Goal: Task Accomplishment & Management: Manage account settings

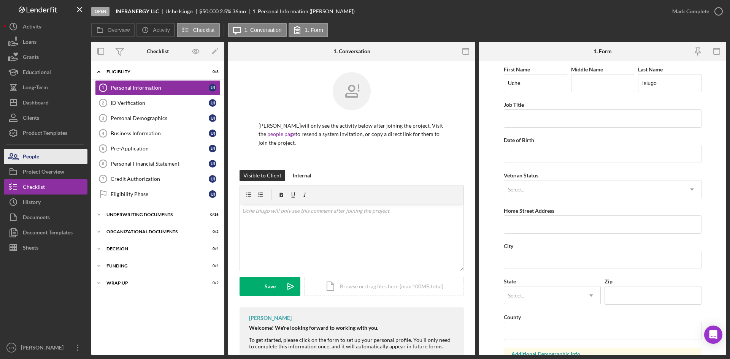
click at [38, 153] on div "People" at bounding box center [31, 157] width 16 height 17
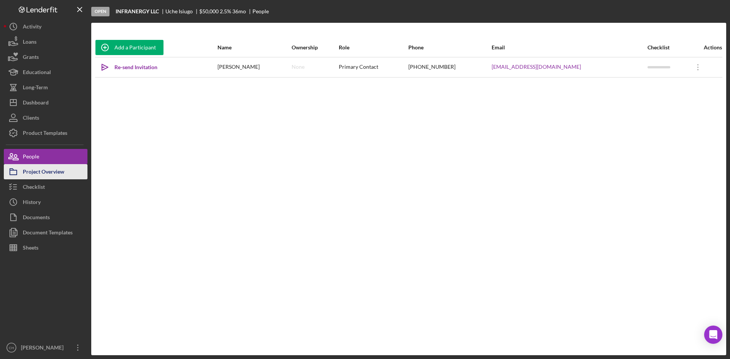
click at [52, 172] on div "Project Overview" at bounding box center [43, 172] width 41 height 17
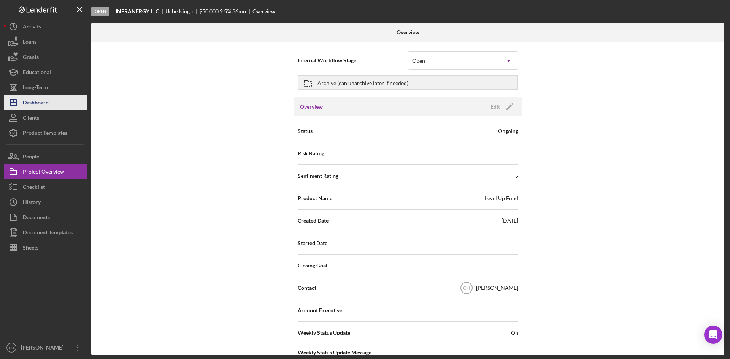
click at [46, 106] on div "Dashboard" at bounding box center [36, 103] width 26 height 17
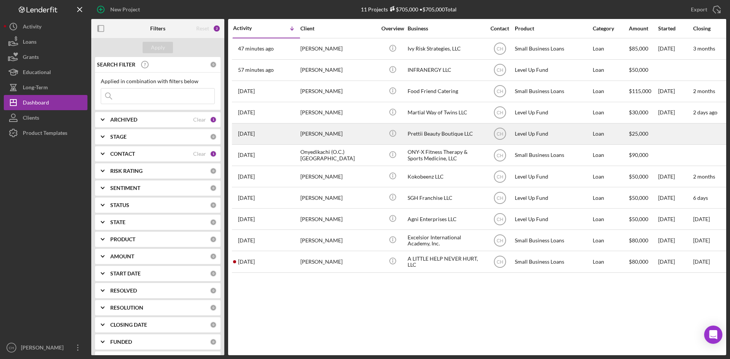
click at [336, 132] on div "[PERSON_NAME]" at bounding box center [338, 134] width 76 height 20
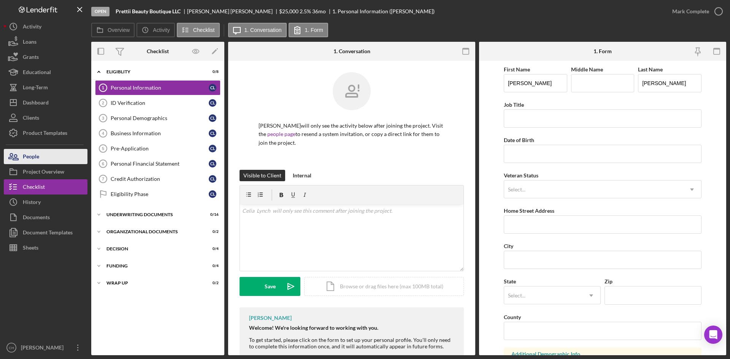
click at [52, 155] on button "People" at bounding box center [46, 156] width 84 height 15
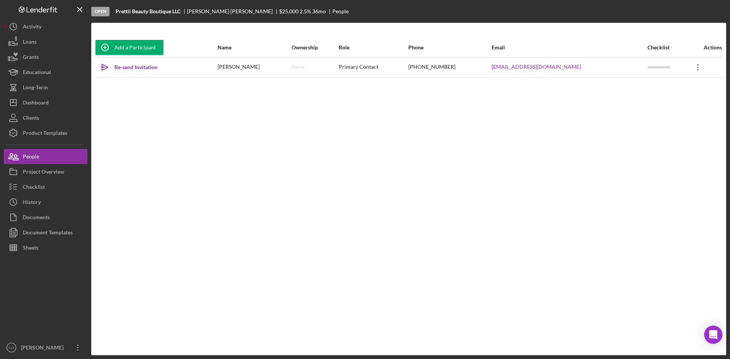
click at [689, 69] on icon "Icon/Overflow" at bounding box center [697, 67] width 19 height 19
click at [48, 172] on div "Project Overview" at bounding box center [43, 172] width 41 height 17
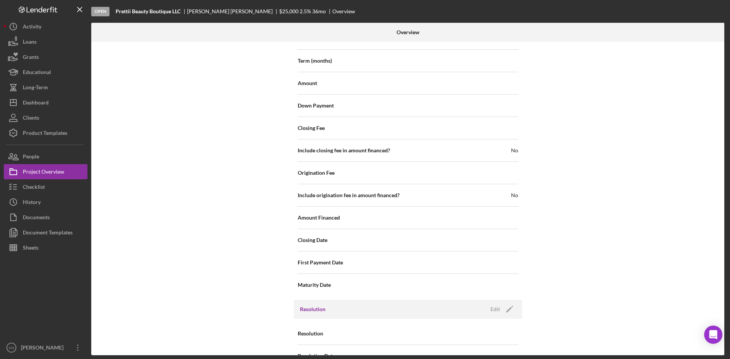
scroll to position [801, 0]
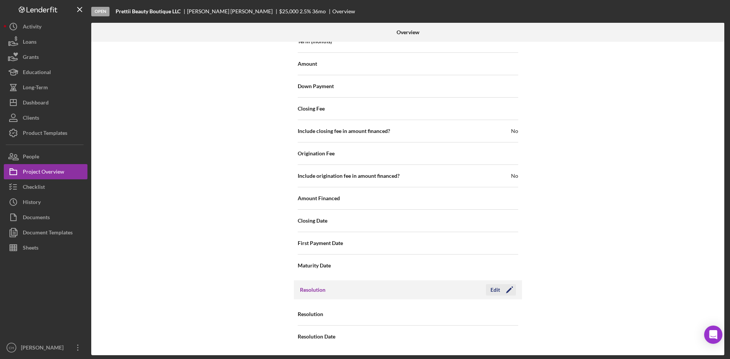
click at [491, 289] on div "Edit" at bounding box center [495, 289] width 10 height 11
click at [434, 313] on div "Select..." at bounding box center [453, 314] width 91 height 17
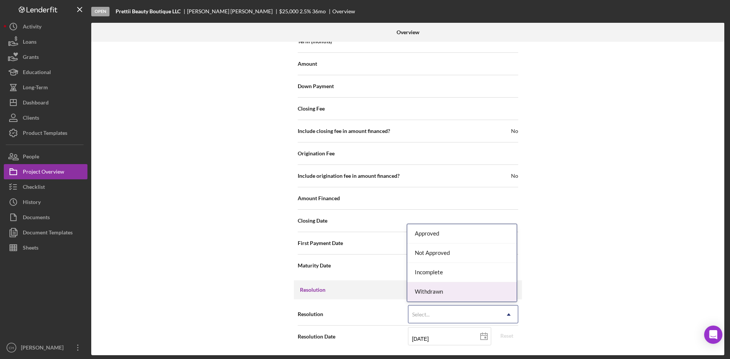
click at [446, 292] on div "Withdrawn" at bounding box center [461, 291] width 109 height 19
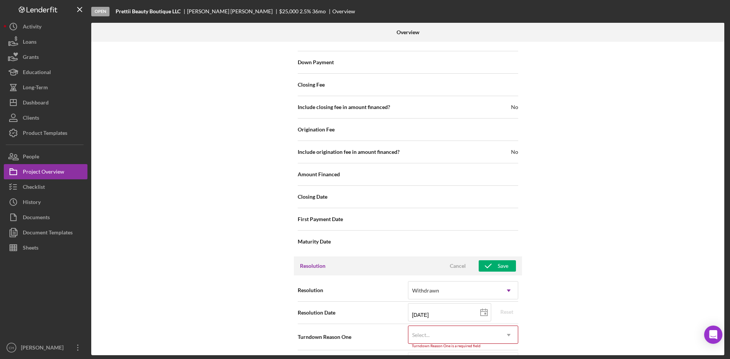
scroll to position [850, 0]
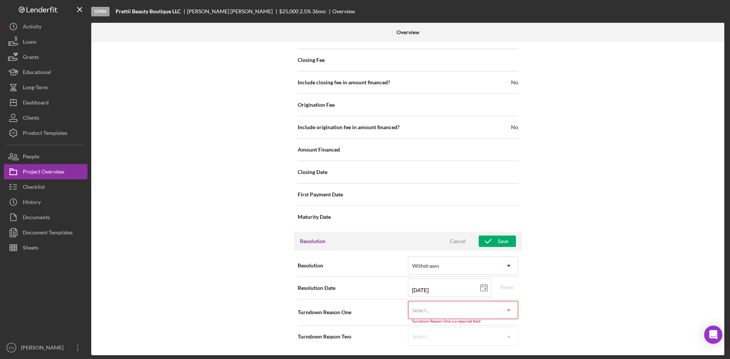
click at [430, 313] on div "Select..." at bounding box center [453, 310] width 91 height 17
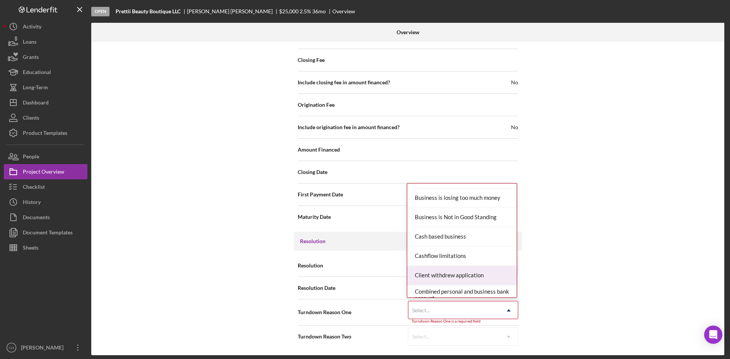
scroll to position [76, 0]
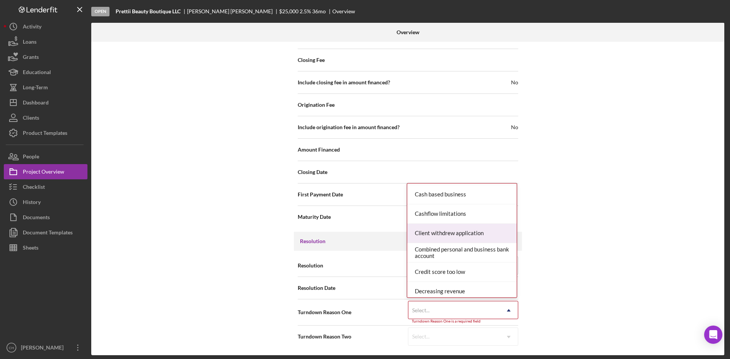
click at [472, 233] on div "Client withdrew application" at bounding box center [461, 233] width 109 height 19
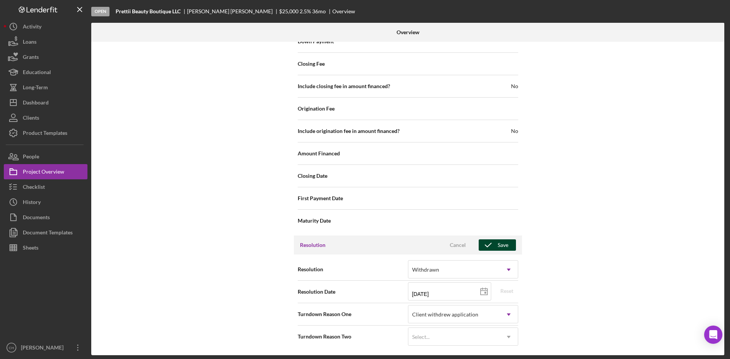
click at [504, 242] on div "Save" at bounding box center [503, 244] width 11 height 11
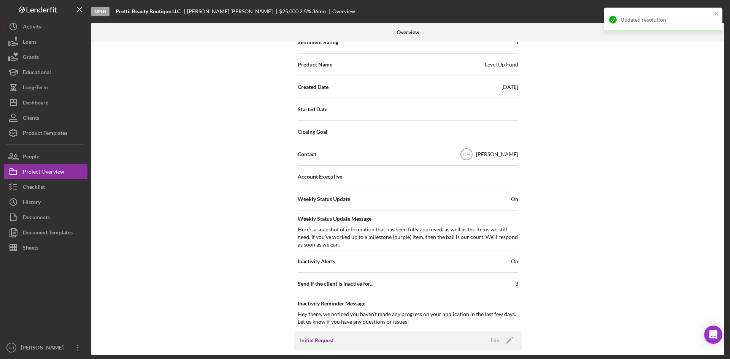
scroll to position [0, 0]
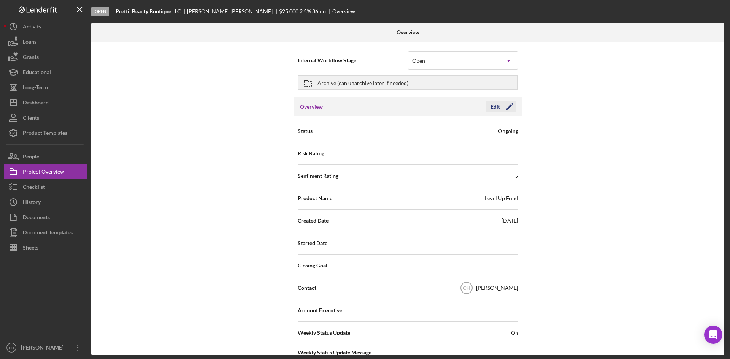
click at [506, 108] on polygon "button" at bounding box center [509, 108] width 6 height 6
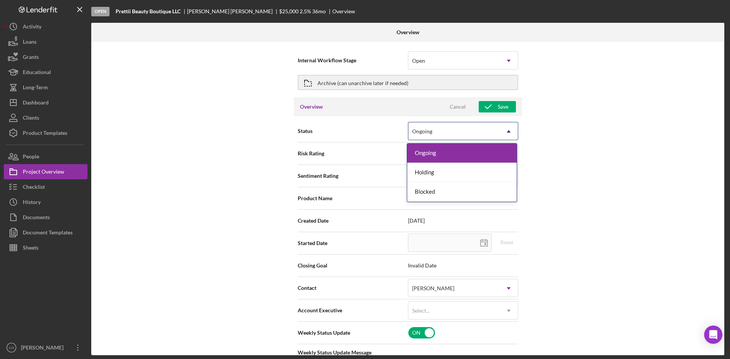
click at [468, 132] on div "Ongoing" at bounding box center [453, 131] width 91 height 17
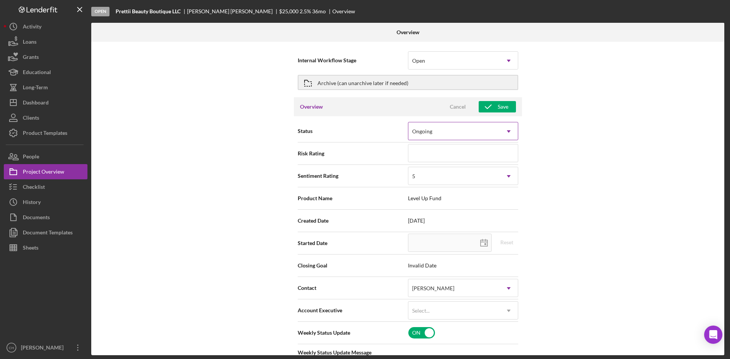
click at [468, 132] on div "Ongoing" at bounding box center [453, 131] width 91 height 17
type textarea "Here's a snapshot of information that has been fully approved, as well as the i…"
click at [558, 103] on div "Internal Workflow Stage Open Icon/Dropdown Arrow Archive (can unarchive later i…" at bounding box center [407, 199] width 633 height 314
click at [369, 89] on div "Archive (can unarchive later if needed)" at bounding box center [362, 83] width 91 height 14
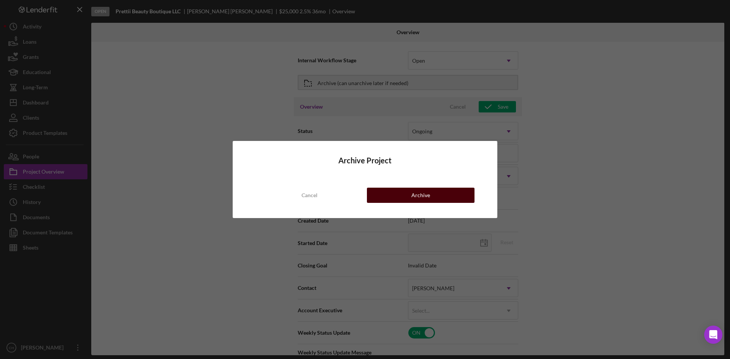
click at [420, 202] on div "Archive" at bounding box center [420, 195] width 19 height 15
type textarea "Here's a snapshot of information that has been fully approved, as well as the i…"
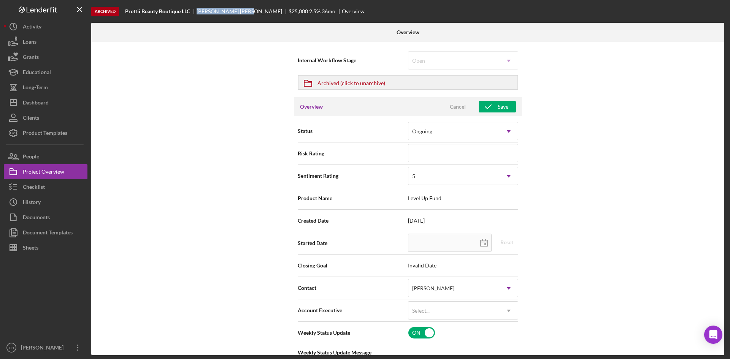
drag, startPoint x: 226, startPoint y: 11, endPoint x: 199, endPoint y: 13, distance: 26.7
click at [199, 13] on div "[PERSON_NAME]" at bounding box center [243, 11] width 92 height 6
copy div "[PERSON_NAME]"
click at [45, 104] on div "Dashboard" at bounding box center [36, 103] width 26 height 17
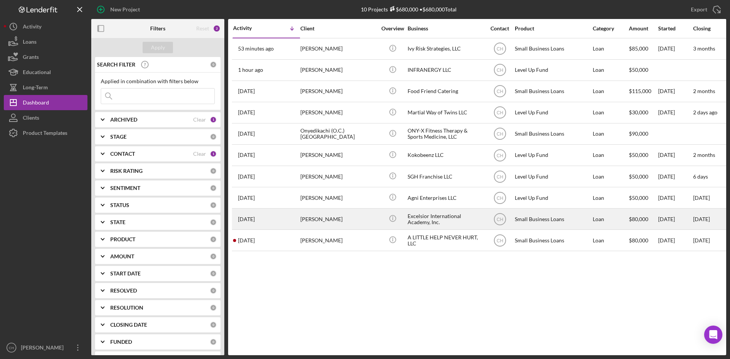
click at [285, 218] on div "[DATE] [PERSON_NAME]" at bounding box center [266, 219] width 67 height 20
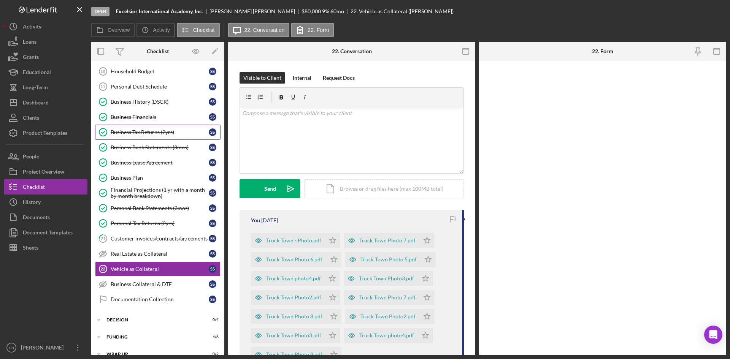
scroll to position [74, 0]
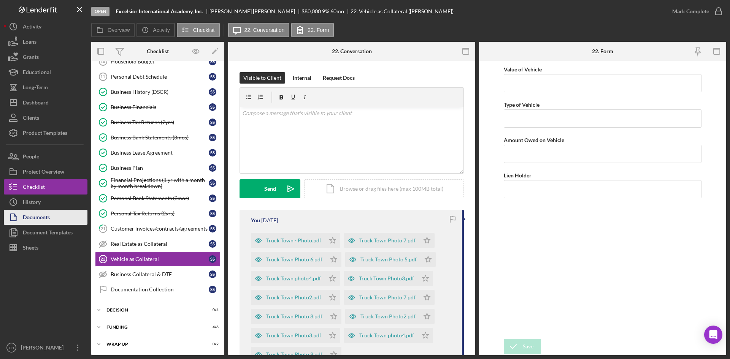
click at [42, 216] on div "Documents" at bounding box center [36, 218] width 27 height 17
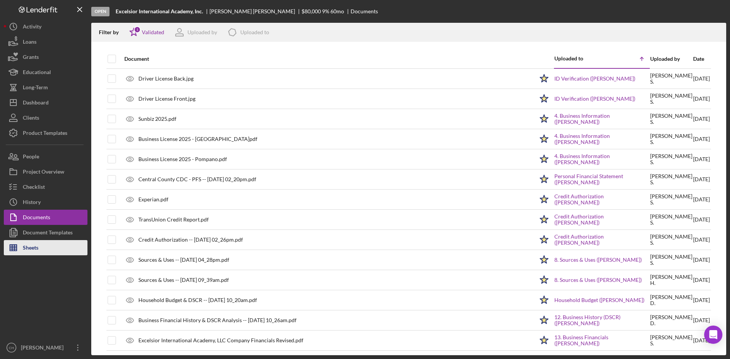
click at [41, 241] on button "Sheets" at bounding box center [46, 247] width 84 height 15
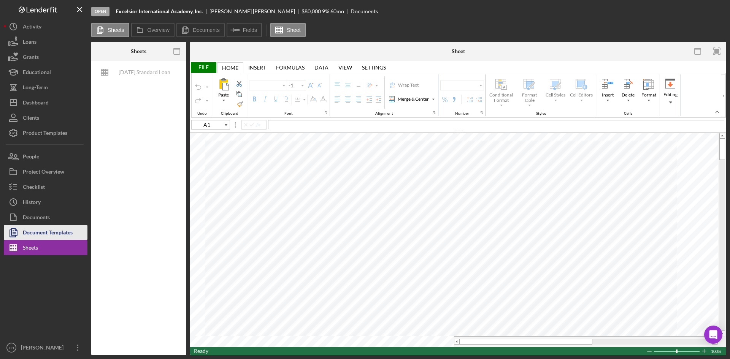
type input "Calibri"
type input "11"
type input "O4"
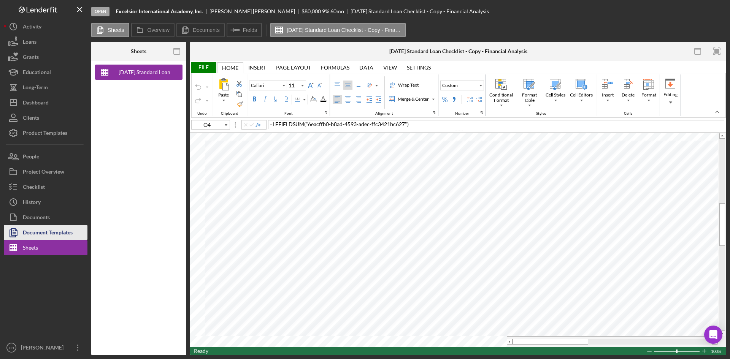
click at [53, 232] on div "Document Templates" at bounding box center [48, 233] width 50 height 17
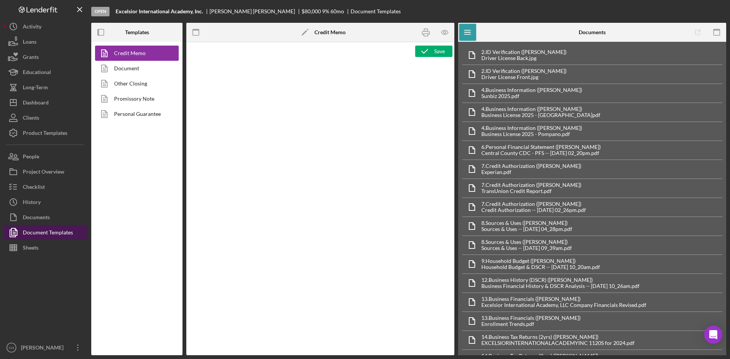
type textarea "<p><span style="background-color: rgb(255, 255, 255);"><img style="display: blo…"
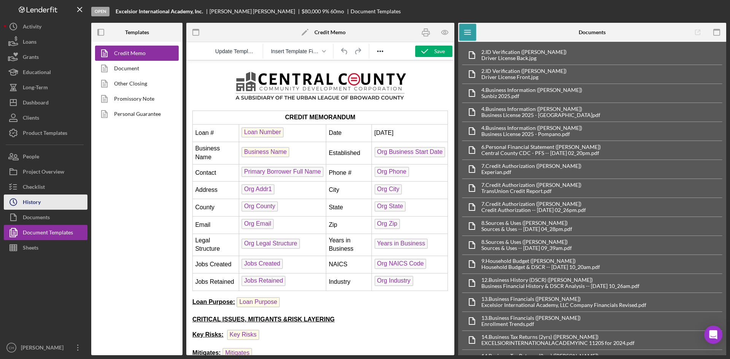
click at [32, 197] on div "History" at bounding box center [32, 203] width 18 height 17
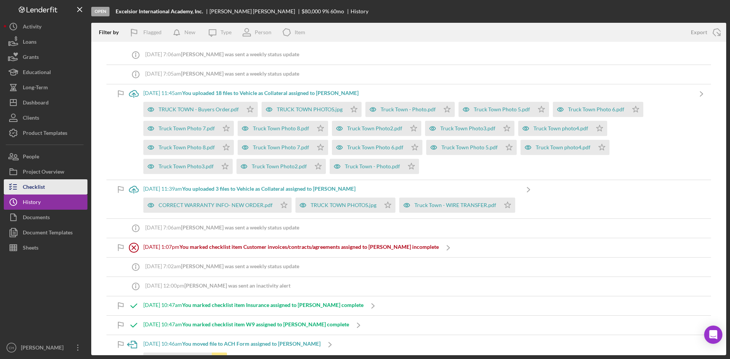
click at [35, 184] on div "Checklist" at bounding box center [34, 187] width 22 height 17
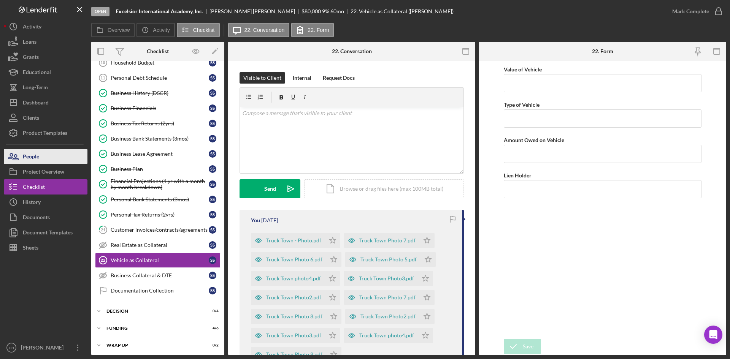
scroll to position [74, 0]
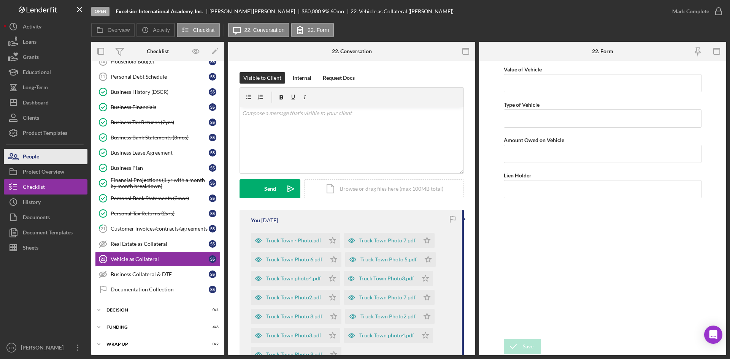
click at [33, 157] on div "People" at bounding box center [31, 157] width 16 height 17
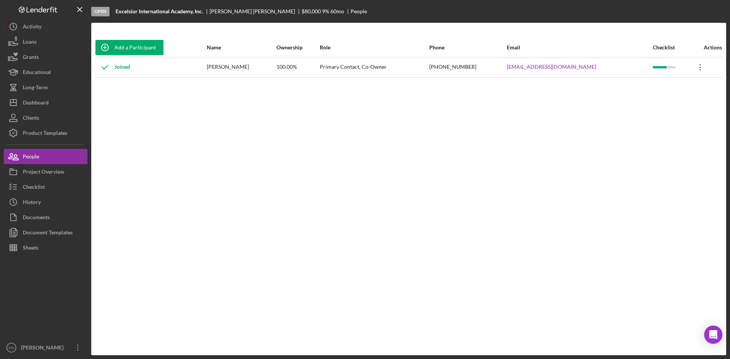
click at [697, 70] on icon "Icon/Overflow" at bounding box center [700, 67] width 19 height 19
click at [66, 171] on button "Project Overview" at bounding box center [46, 171] width 84 height 15
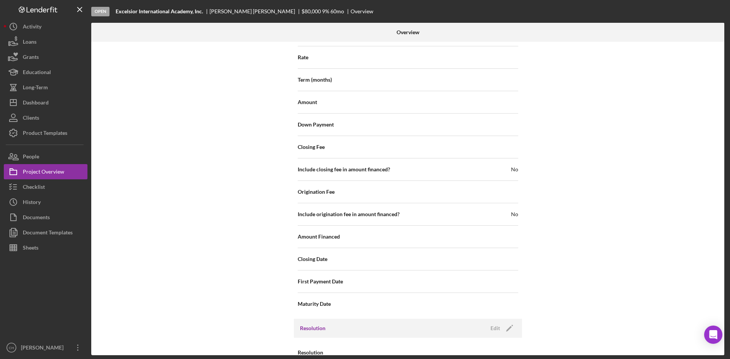
scroll to position [801, 0]
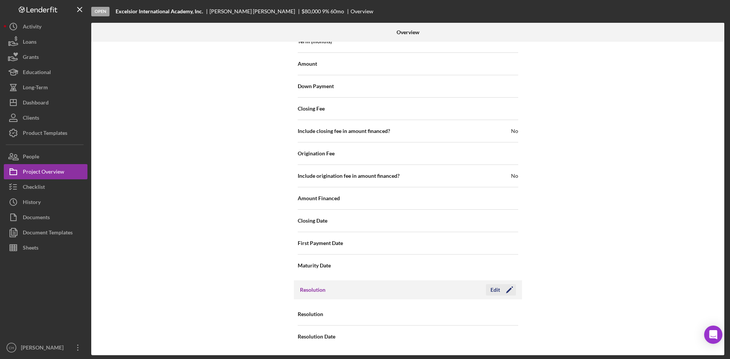
click at [498, 290] on div "Edit" at bounding box center [495, 289] width 10 height 11
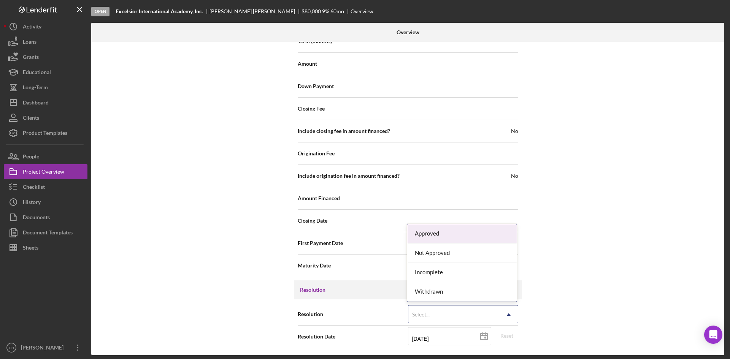
click at [438, 313] on div "Select..." at bounding box center [453, 314] width 91 height 17
click at [442, 236] on div "Approved" at bounding box center [461, 233] width 109 height 19
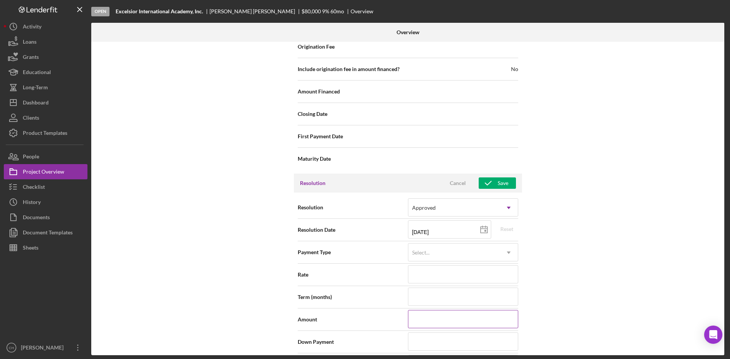
scroll to position [915, 0]
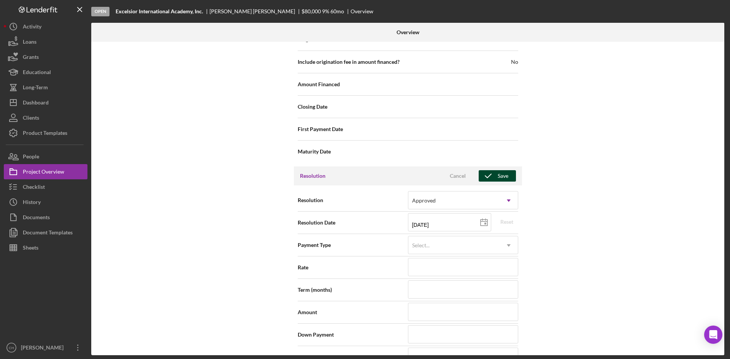
click at [503, 178] on div "Save" at bounding box center [503, 175] width 11 height 11
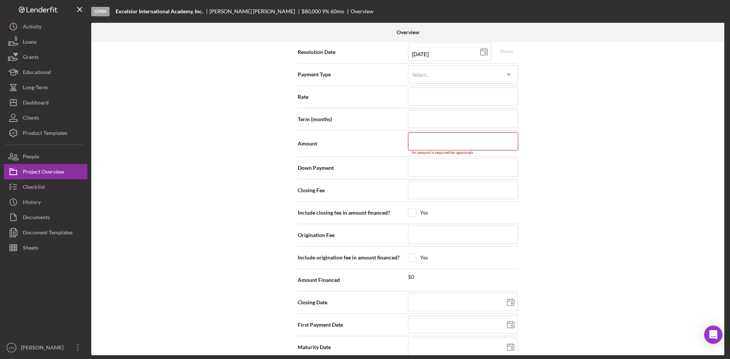
scroll to position [1097, 0]
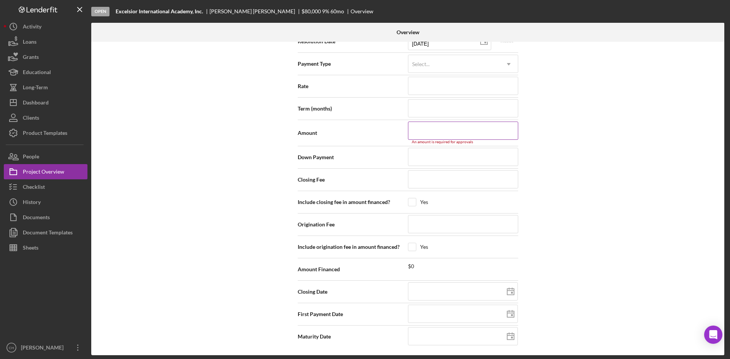
click at [433, 137] on input at bounding box center [463, 131] width 110 height 18
type input "$8"
type input "$80"
type input "$800"
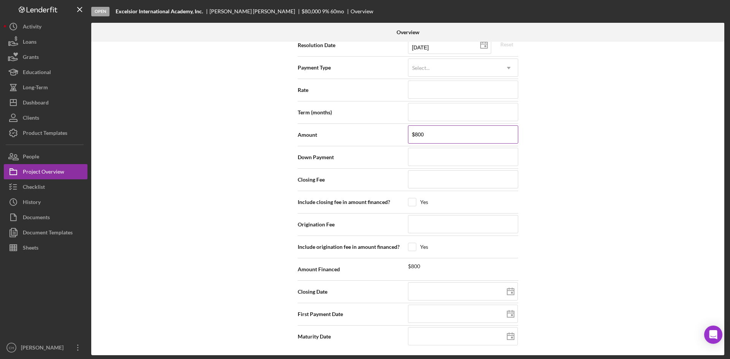
type input "$8,000"
type input "$80,000"
click at [423, 162] on input at bounding box center [463, 157] width 110 height 18
type input "$0"
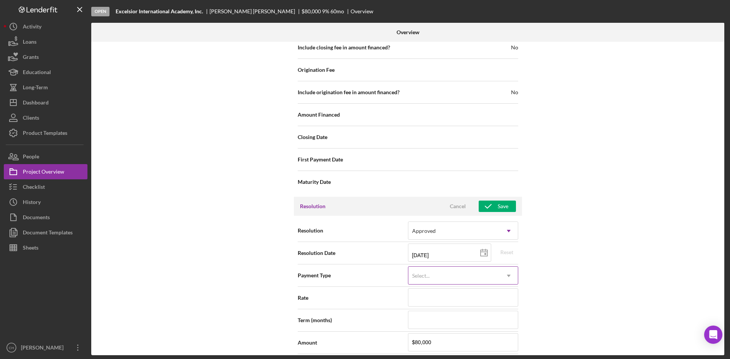
scroll to position [903, 0]
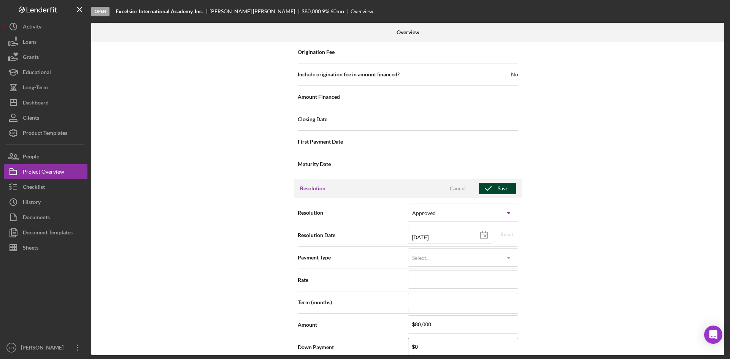
type input "$0"
click at [492, 189] on icon "button" at bounding box center [488, 188] width 19 height 19
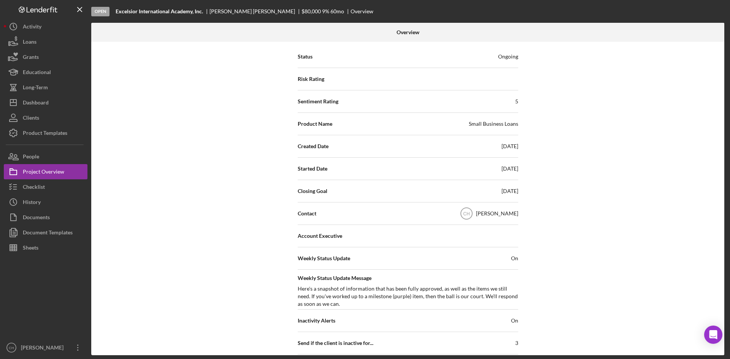
scroll to position [0, 0]
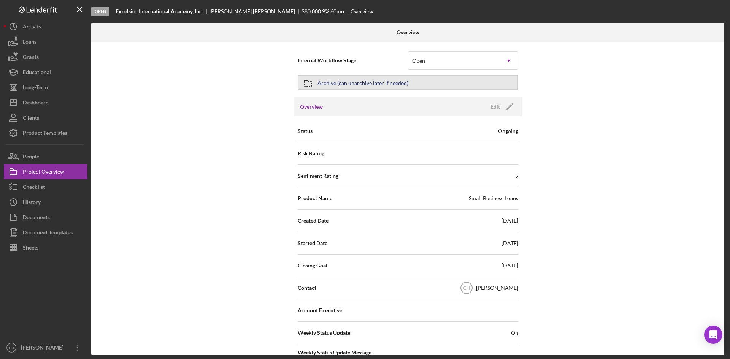
click at [355, 84] on div "Archive (can unarchive later if needed)" at bounding box center [362, 83] width 91 height 14
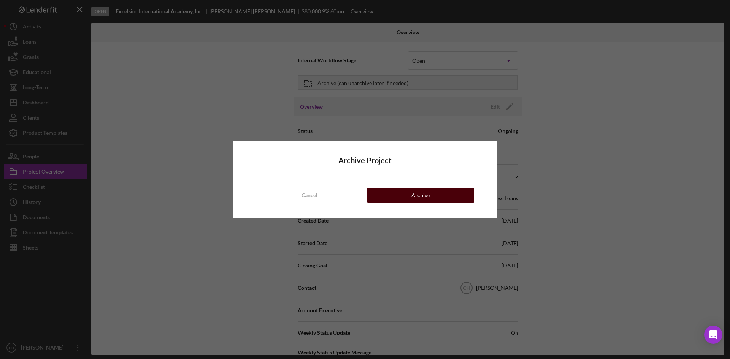
click at [438, 197] on button "Archive" at bounding box center [421, 195] width 108 height 15
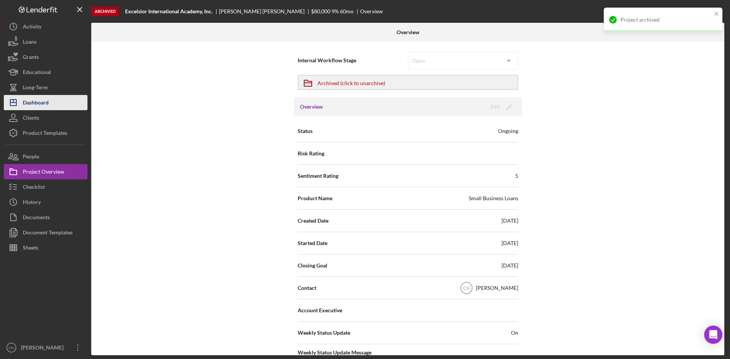
click at [54, 105] on button "Icon/Dashboard Dashboard" at bounding box center [46, 102] width 84 height 15
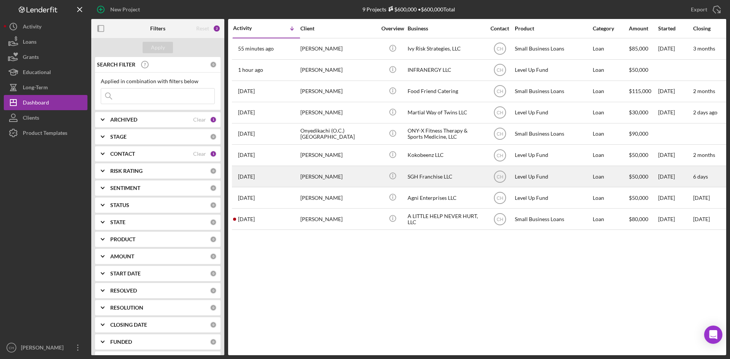
click at [318, 176] on div "[PERSON_NAME]" at bounding box center [338, 177] width 76 height 20
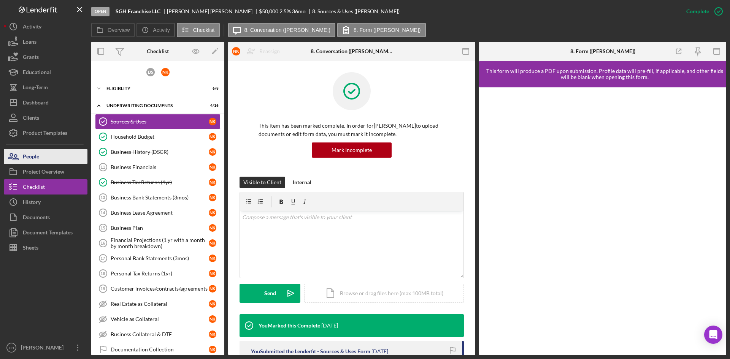
click at [54, 158] on button "People" at bounding box center [46, 156] width 84 height 15
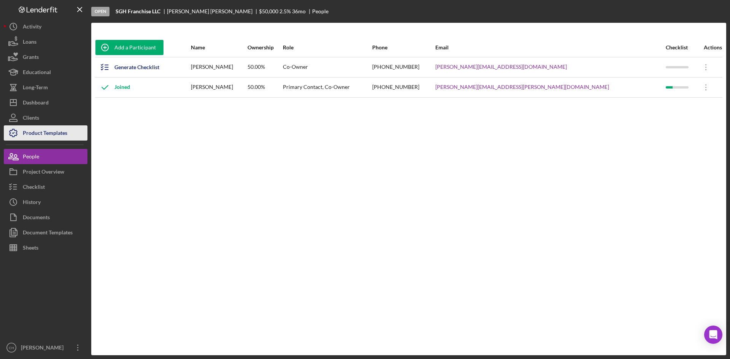
click at [57, 135] on div "Product Templates" at bounding box center [45, 133] width 44 height 17
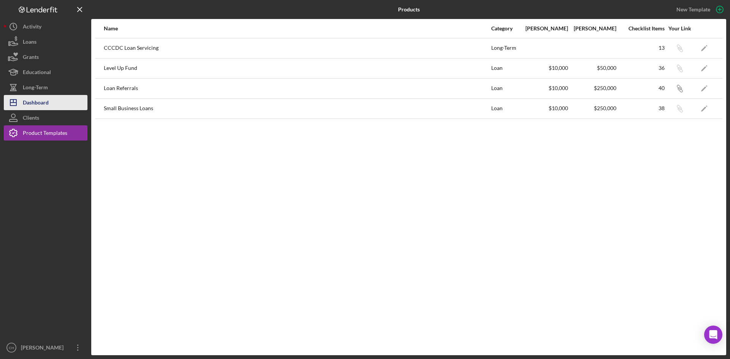
click at [40, 109] on div "Dashboard" at bounding box center [36, 103] width 26 height 17
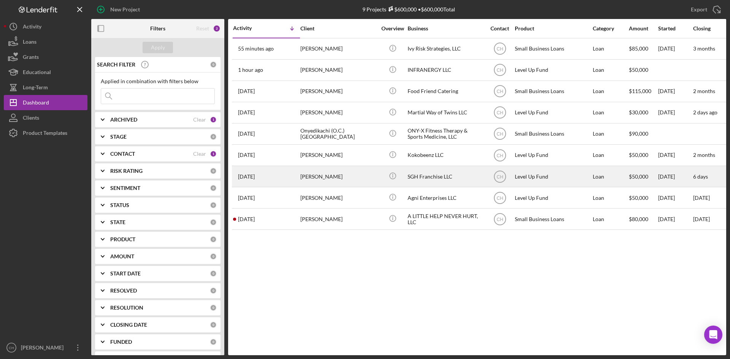
click at [341, 178] on div "[PERSON_NAME]" at bounding box center [338, 177] width 76 height 20
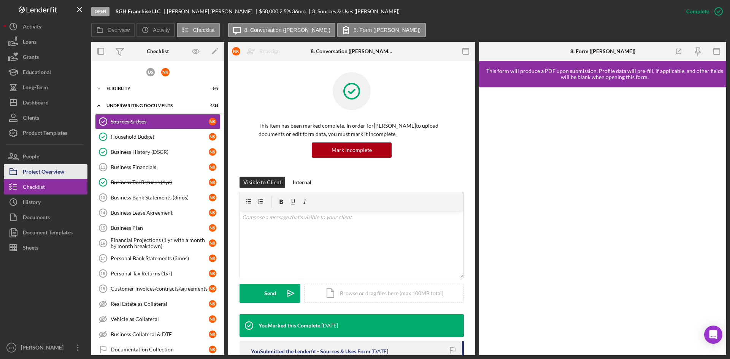
click at [53, 172] on div "Project Overview" at bounding box center [43, 172] width 41 height 17
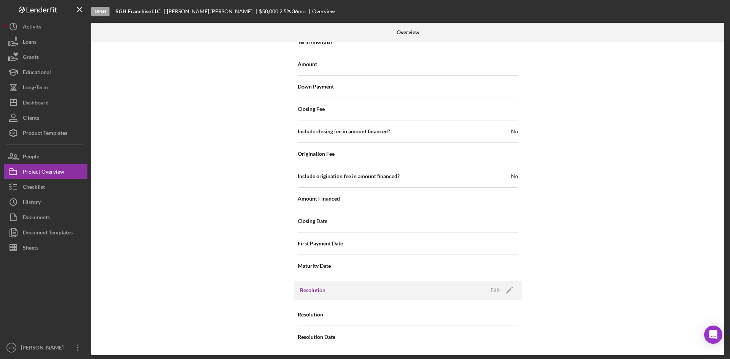
scroll to position [801, 0]
